Goal: Communication & Community: Answer question/provide support

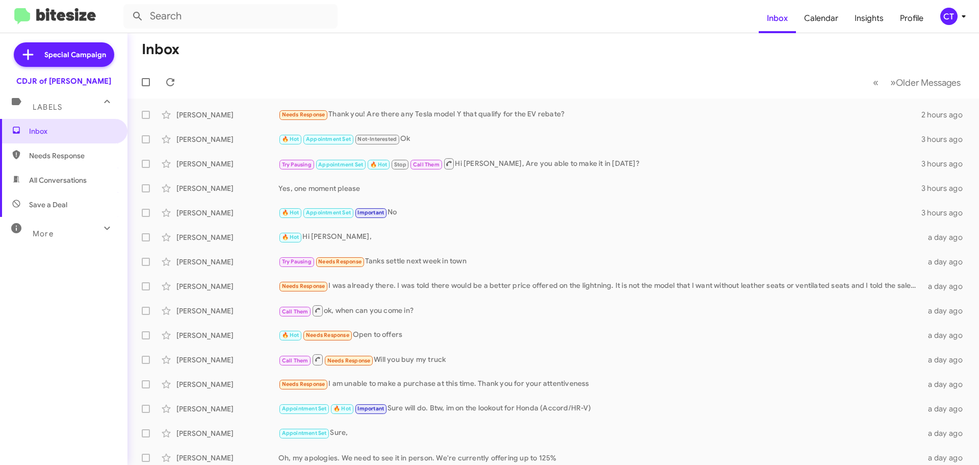
click at [951, 11] on div "CT" at bounding box center [948, 16] width 17 height 17
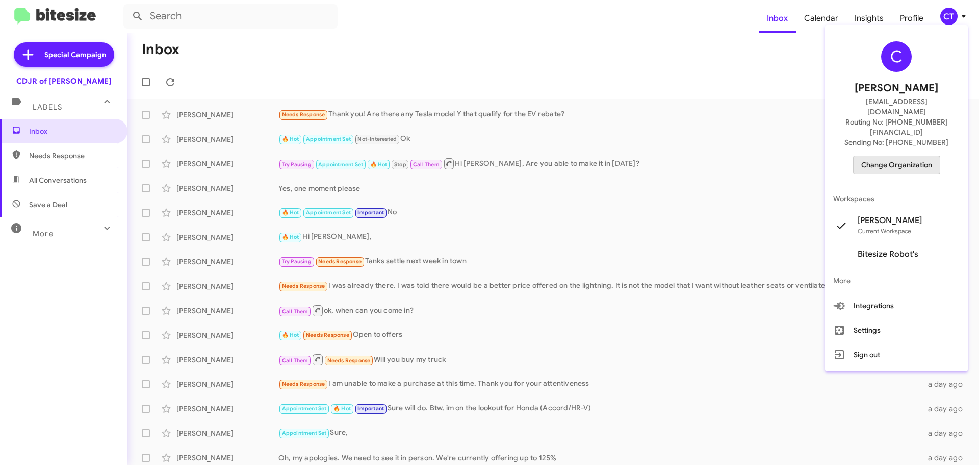
click at [913, 156] on span "Change Organization" at bounding box center [896, 164] width 71 height 17
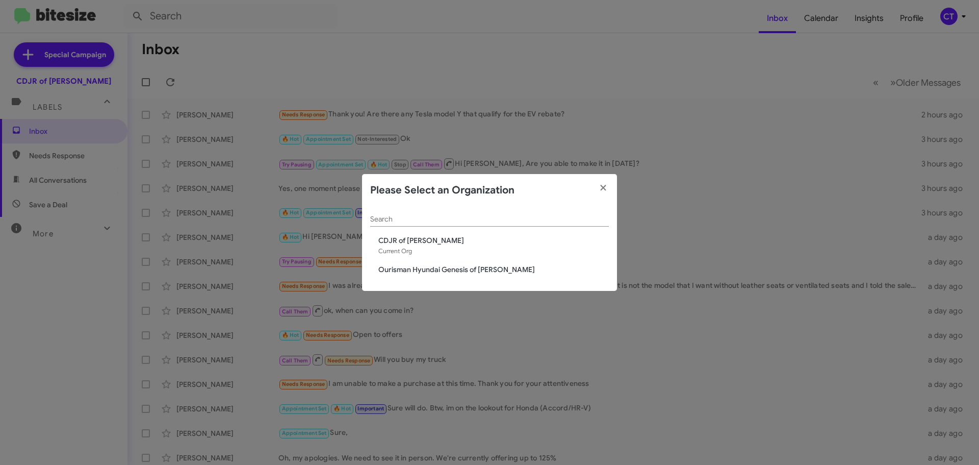
drag, startPoint x: 448, startPoint y: 266, endPoint x: 447, endPoint y: 274, distance: 8.2
click at [447, 266] on span "Ourisman Hyundai Genesis of [PERSON_NAME]" at bounding box center [493, 269] width 230 height 10
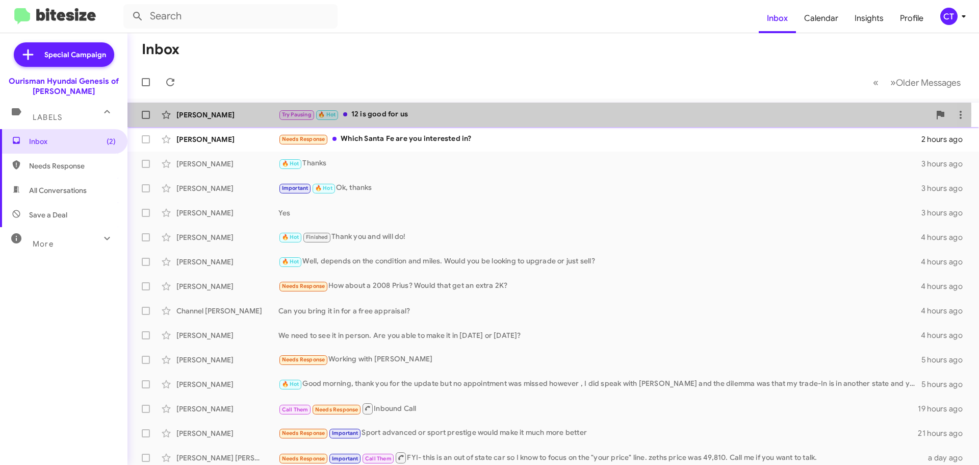
click at [382, 114] on div "Try Pausing 🔥 Hot 12 is good for us" at bounding box center [604, 115] width 652 height 12
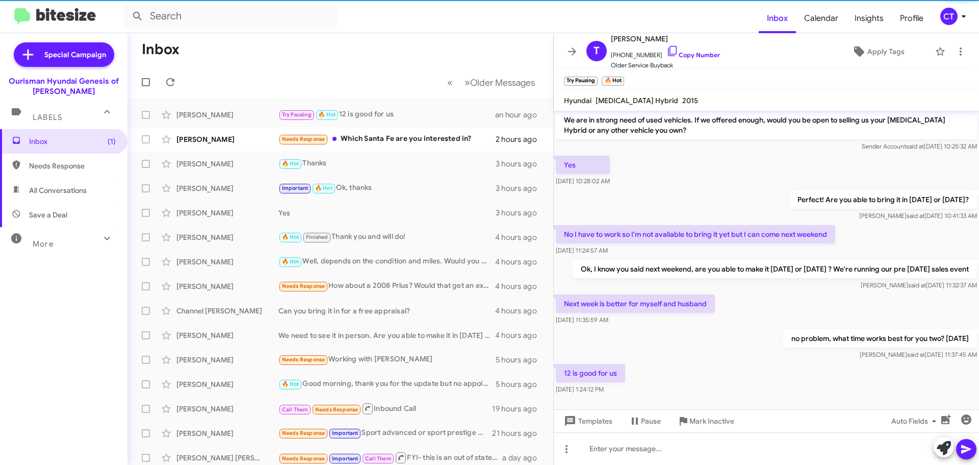
scroll to position [50, 0]
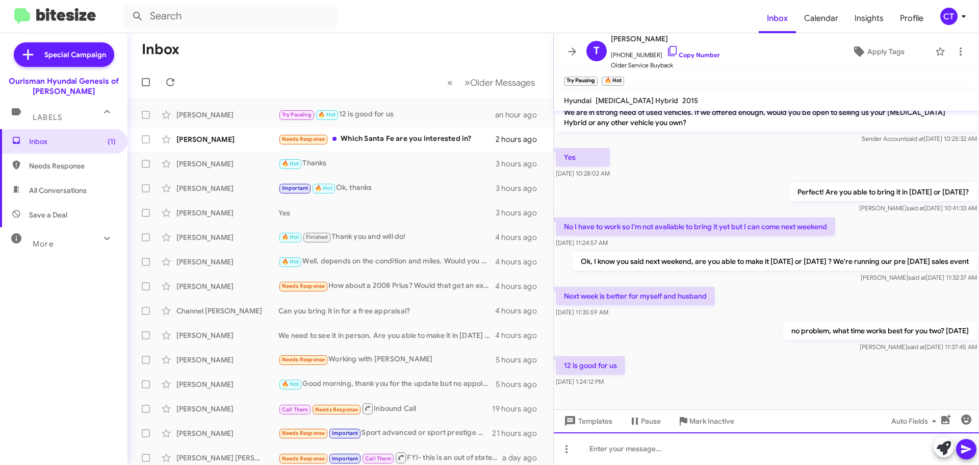
click at [690, 448] on div at bounding box center [766, 448] width 425 height 33
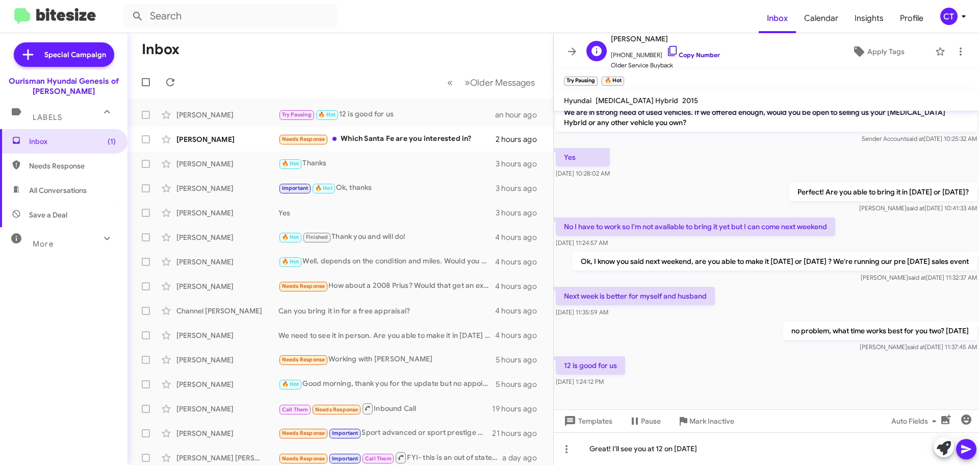
click at [666, 50] on icon at bounding box center [672, 51] width 12 height 12
click at [970, 453] on icon at bounding box center [966, 449] width 12 height 12
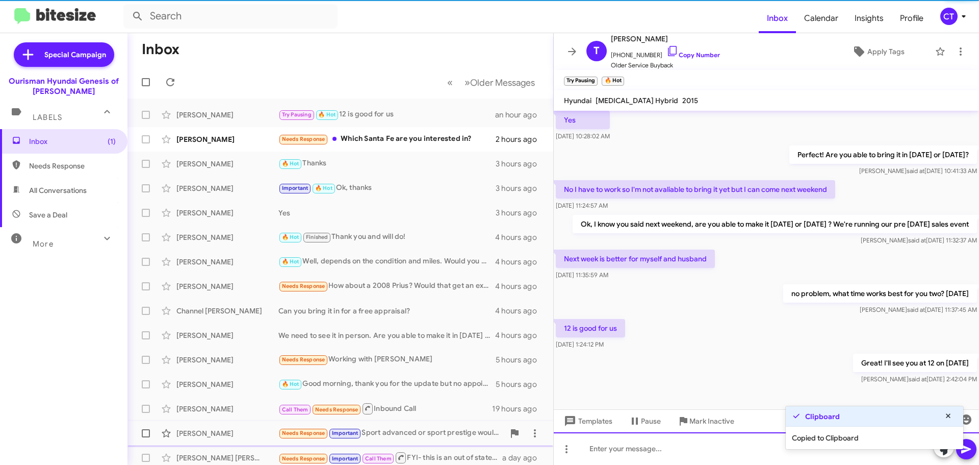
scroll to position [88, 0]
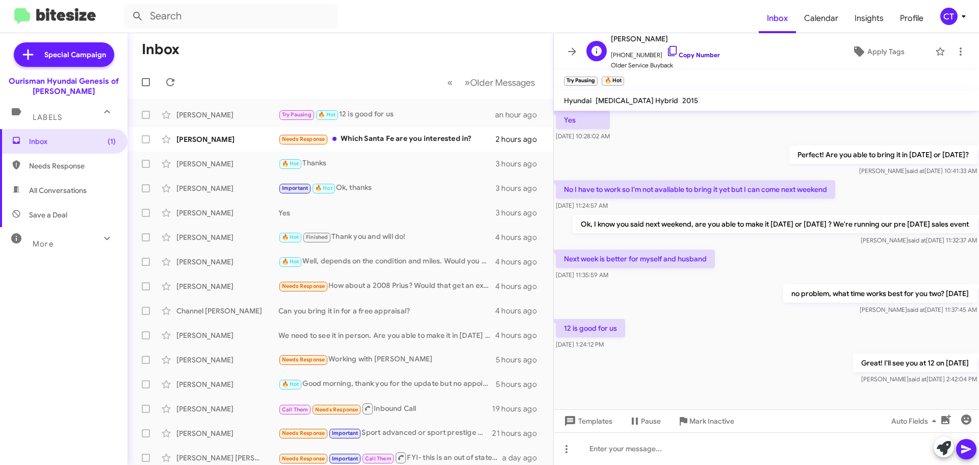
click at [666, 47] on icon at bounding box center [672, 51] width 12 height 12
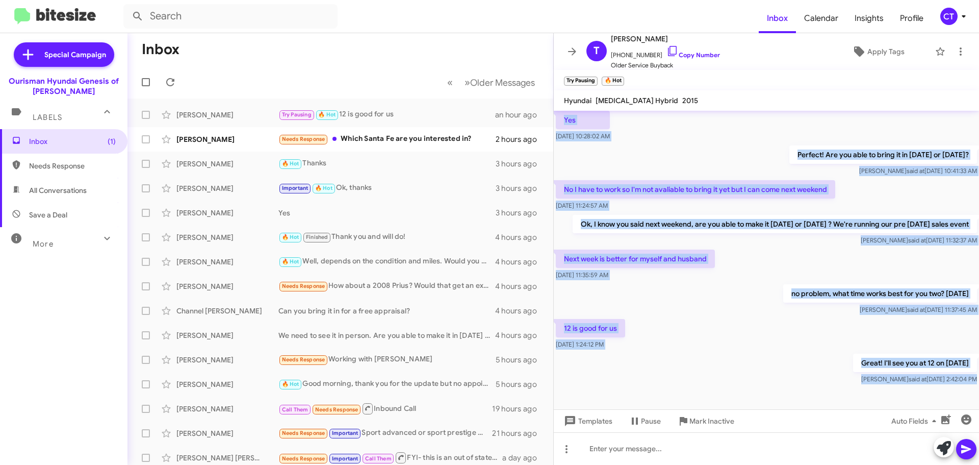
drag, startPoint x: 563, startPoint y: 194, endPoint x: 902, endPoint y: 400, distance: 396.8
click at [902, 400] on cdk-virtual-scroll-viewport "Hi Tabitha this is Ciara Taylor, Manager at Ourisman Hyundai Genesis of Bowie. …" at bounding box center [766, 260] width 425 height 298
copy div "Yes Aug 27, 2025, 10:28:02 AM Perfect! Are you able to bring it in today or tom…"
click at [381, 140] on div "Needs Response Which Santa Fe are you interested in?" at bounding box center [391, 139] width 226 height 12
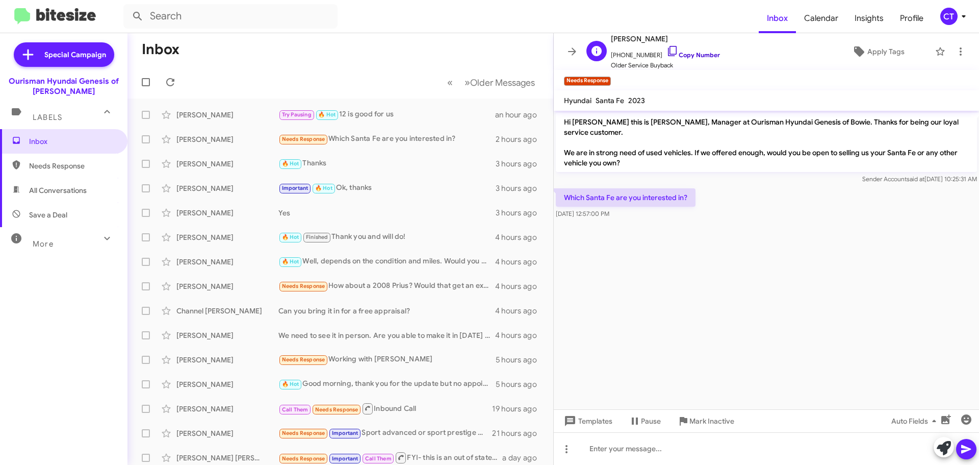
click at [666, 49] on icon at bounding box center [672, 51] width 12 height 12
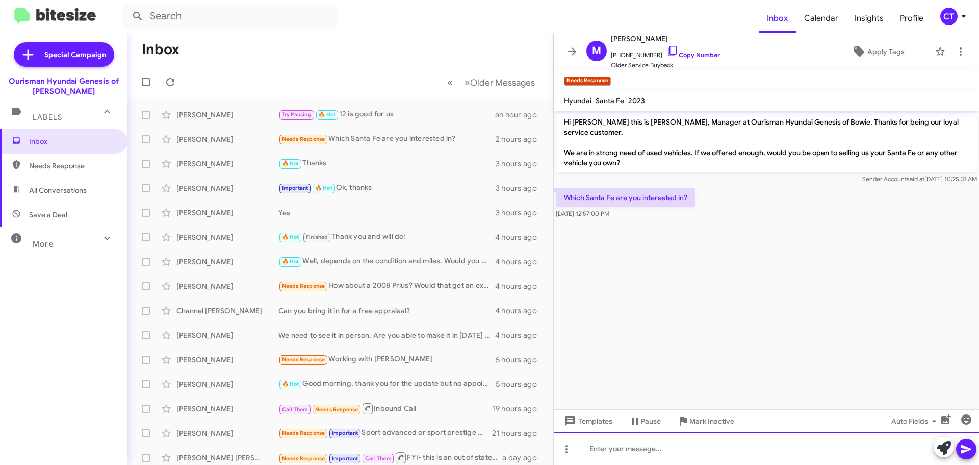
click at [753, 449] on div at bounding box center [766, 448] width 425 height 33
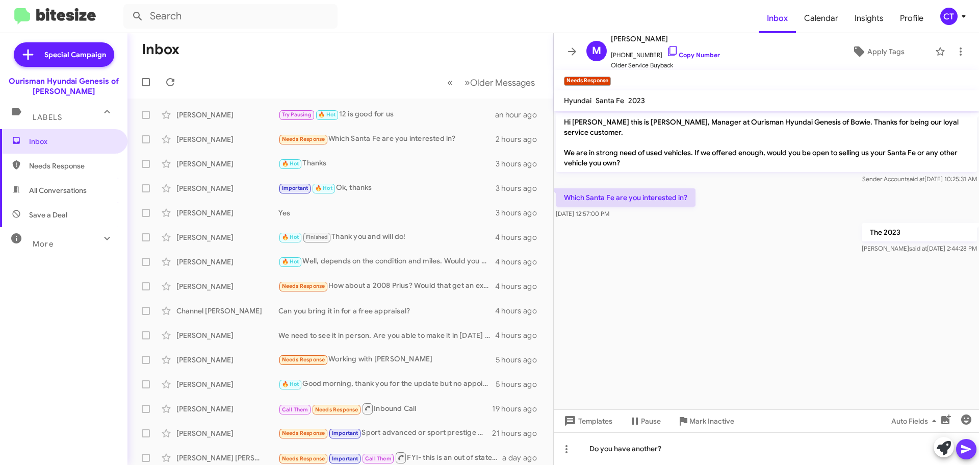
click at [973, 447] on button at bounding box center [966, 449] width 20 height 20
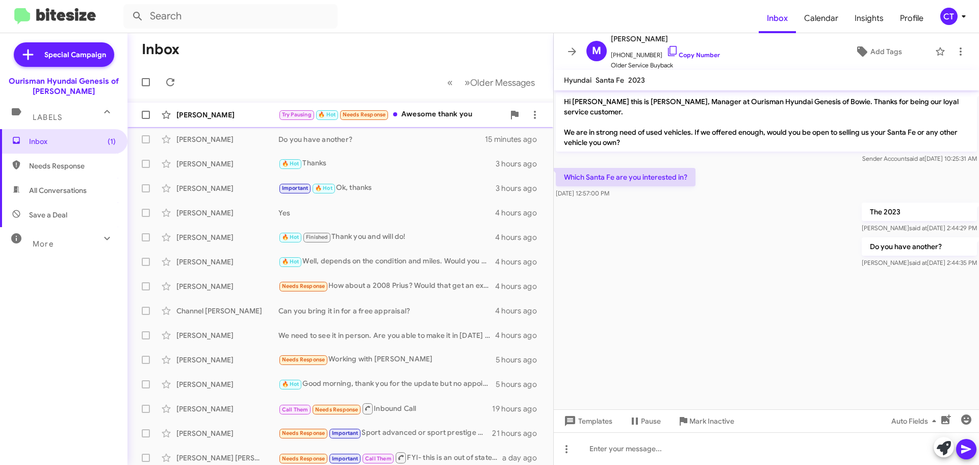
click at [420, 115] on div "Try Pausing 🔥 Hot Needs Response Awesome thank you" at bounding box center [391, 115] width 226 height 12
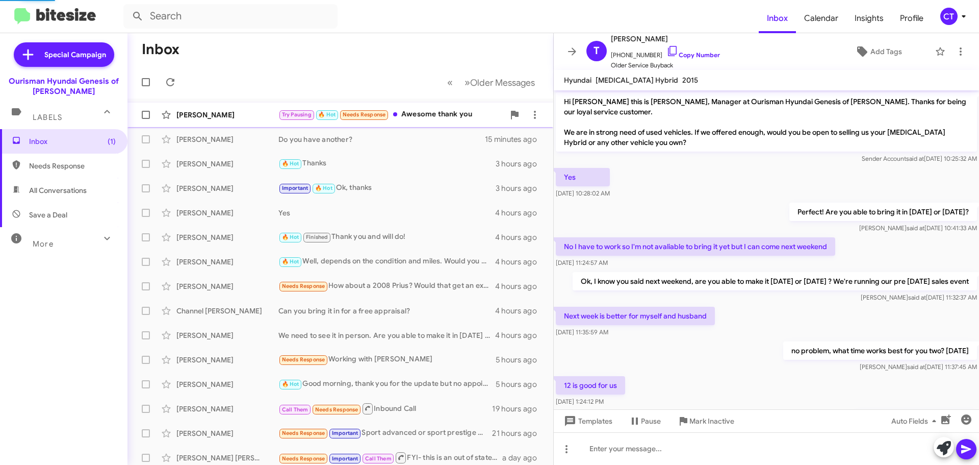
scroll to position [105, 0]
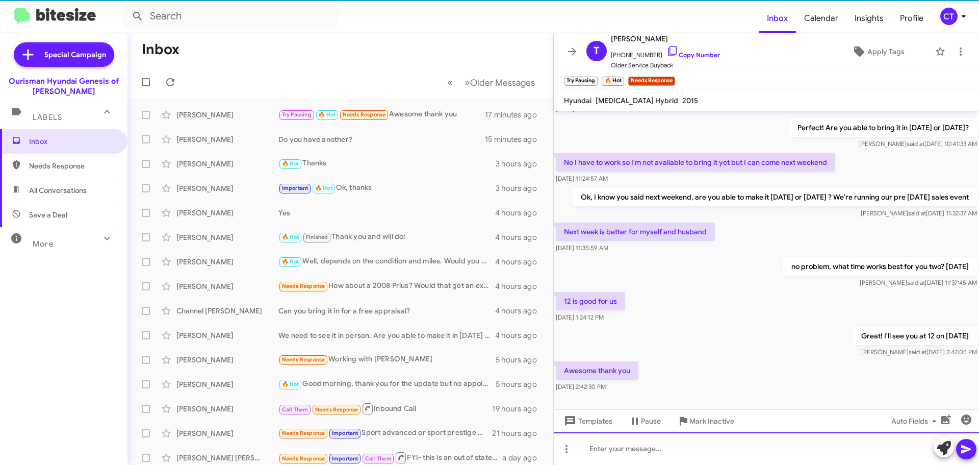
click at [686, 450] on div at bounding box center [766, 448] width 425 height 33
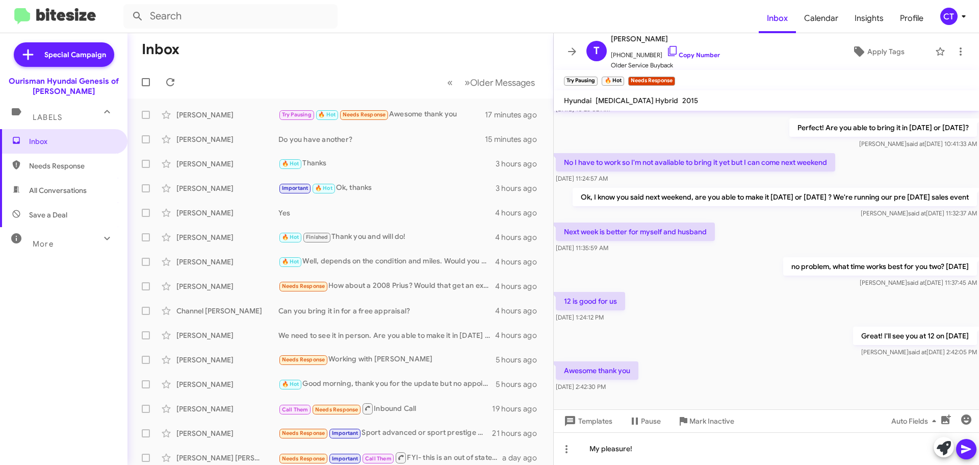
click at [967, 449] on icon at bounding box center [966, 449] width 10 height 9
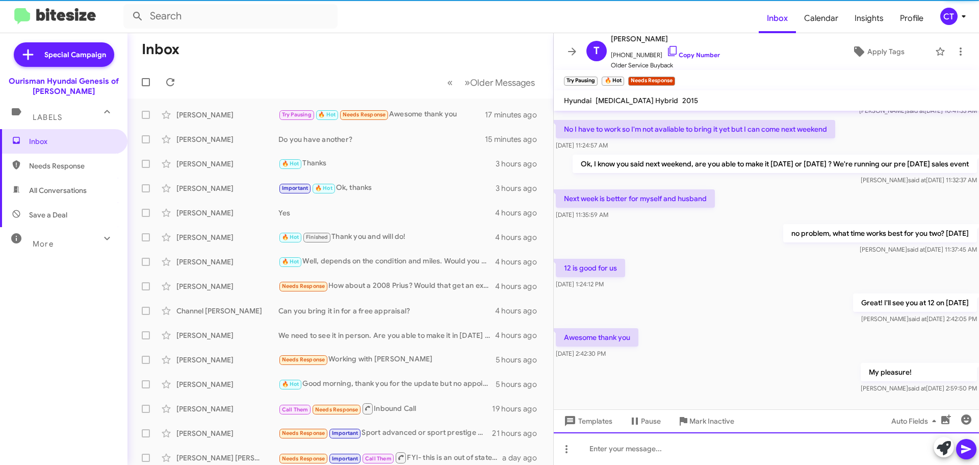
scroll to position [162, 0]
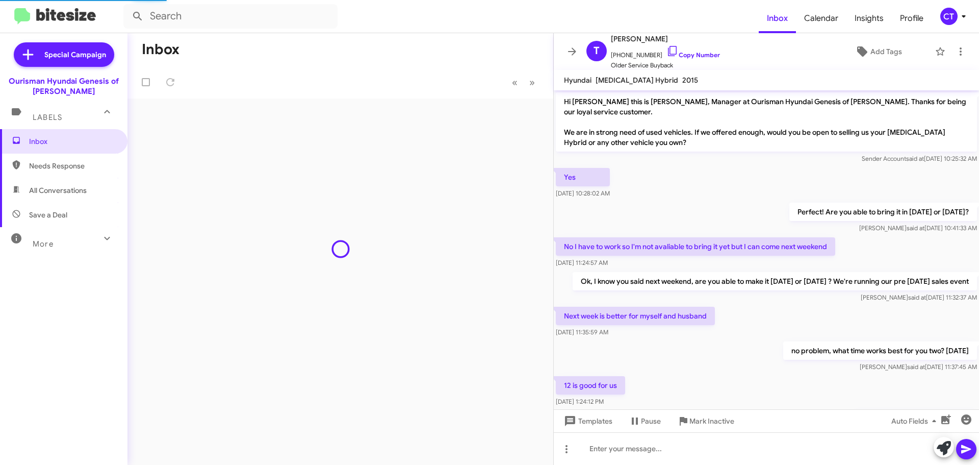
scroll to position [142, 0]
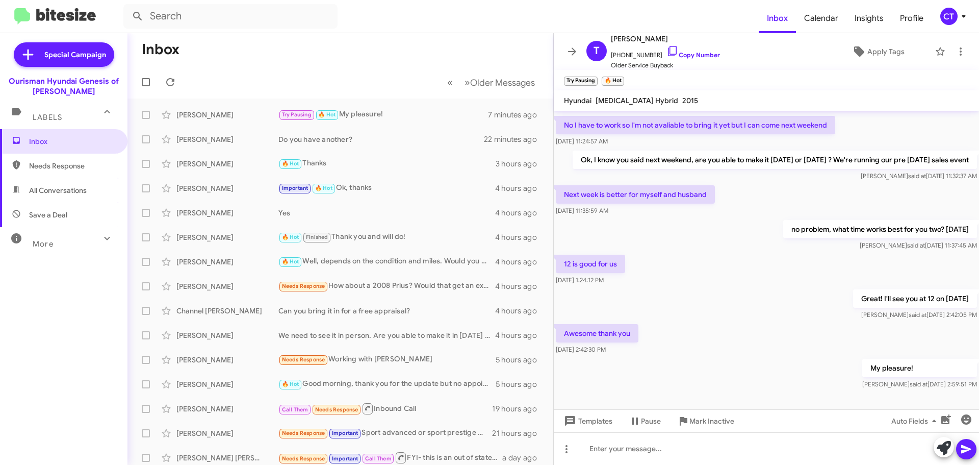
click at [954, 20] on div "CT" at bounding box center [948, 16] width 17 height 17
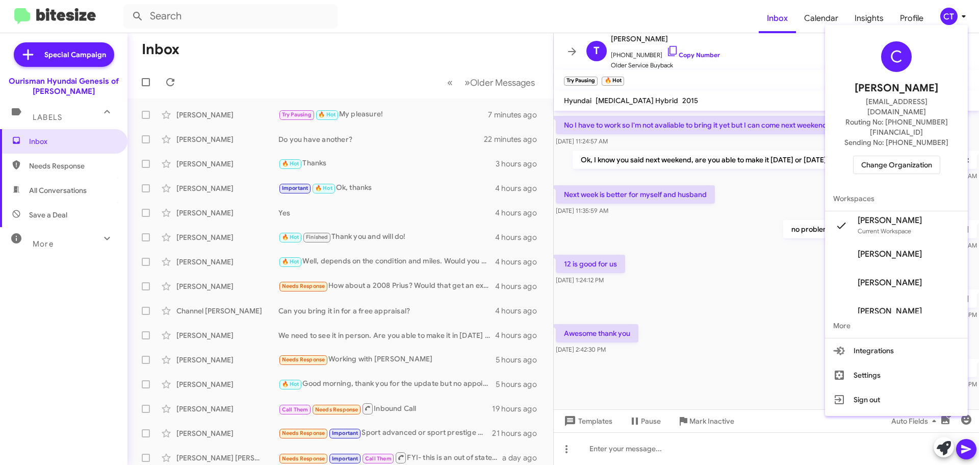
click at [895, 156] on span "Change Organization" at bounding box center [896, 164] width 71 height 17
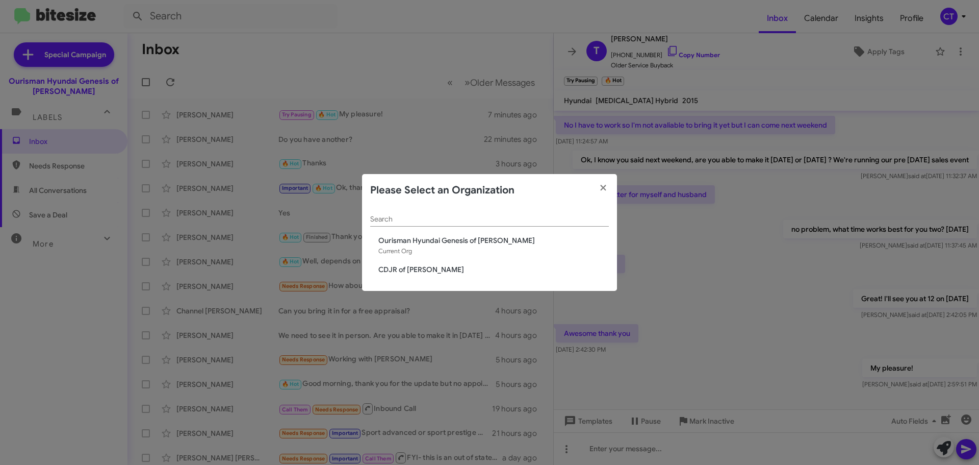
click at [420, 272] on span "CDJR of [PERSON_NAME]" at bounding box center [493, 269] width 230 height 10
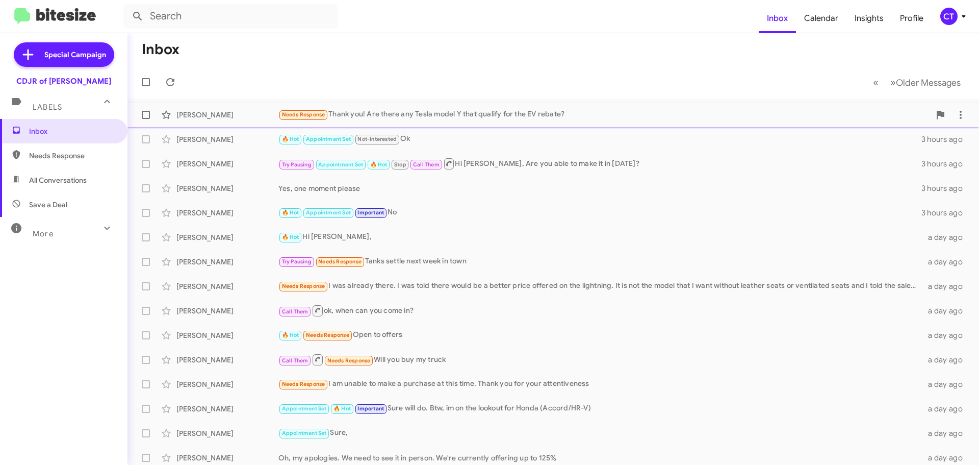
click at [456, 118] on div "Needs Response Thank you! Are there any Tesla model Y that qualify for the EV r…" at bounding box center [604, 115] width 652 height 12
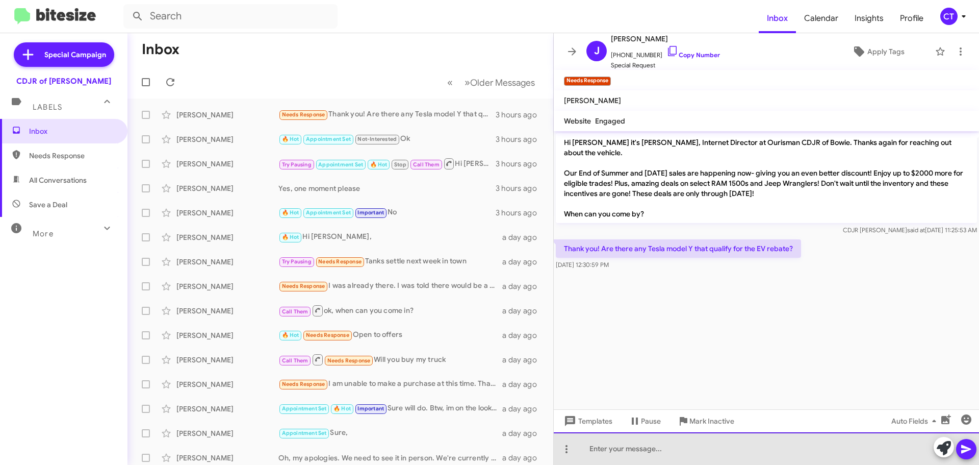
click at [628, 450] on div at bounding box center [766, 448] width 425 height 33
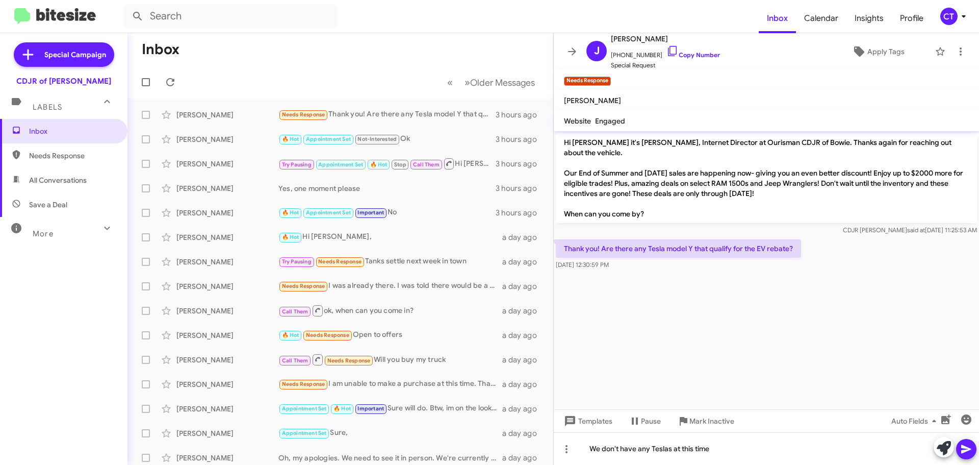
click at [970, 455] on span at bounding box center [966, 449] width 12 height 20
